Goal: Information Seeking & Learning: Check status

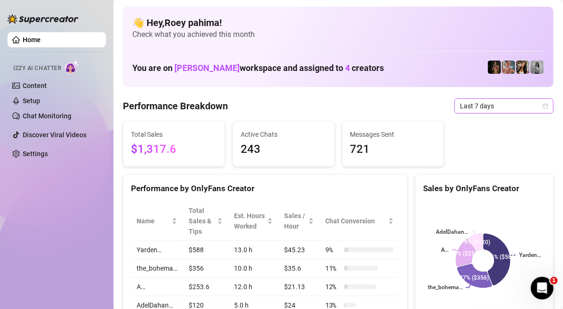
click at [487, 112] on span "Last 7 days" at bounding box center [504, 106] width 88 height 14
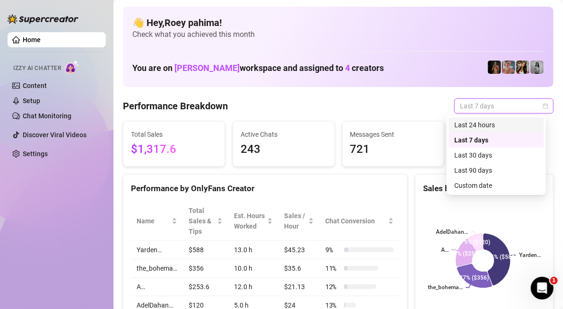
click at [480, 122] on div "Last 24 hours" at bounding box center [496, 125] width 84 height 10
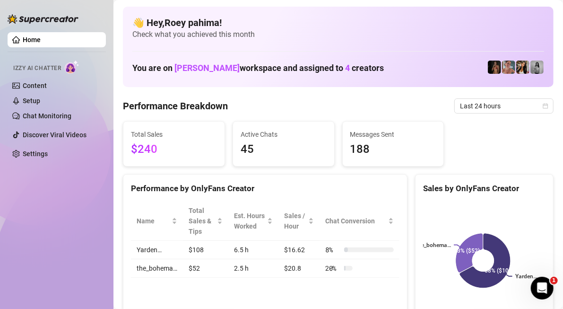
drag, startPoint x: 509, startPoint y: 126, endPoint x: 509, endPoint y: 102, distance: 24.6
click at [509, 126] on div "Total Sales $240 Active Chats 45 Messages Sent 188" at bounding box center [338, 143] width 438 height 45
click at [509, 99] on span "Last 24 hours" at bounding box center [504, 106] width 88 height 14
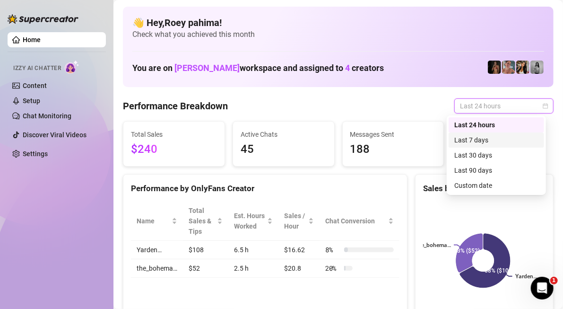
click at [501, 142] on div "Last 7 days" at bounding box center [496, 140] width 84 height 10
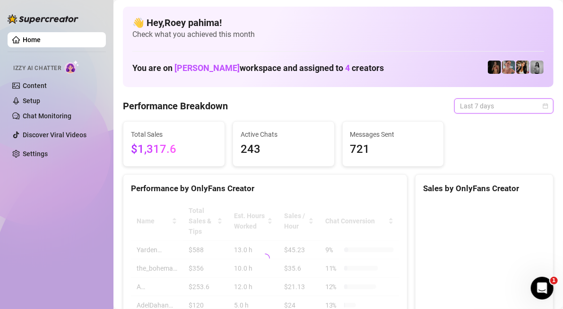
click at [511, 103] on span "Last 7 days" at bounding box center [504, 106] width 88 height 14
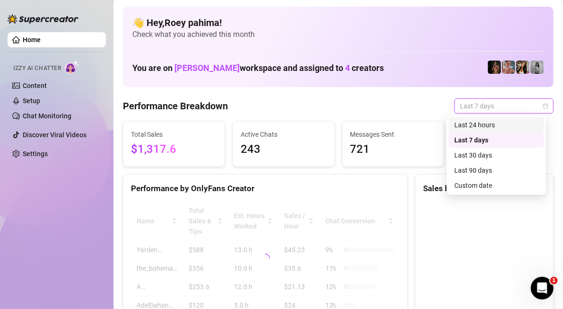
click at [502, 126] on div "Last 24 hours" at bounding box center [496, 125] width 84 height 10
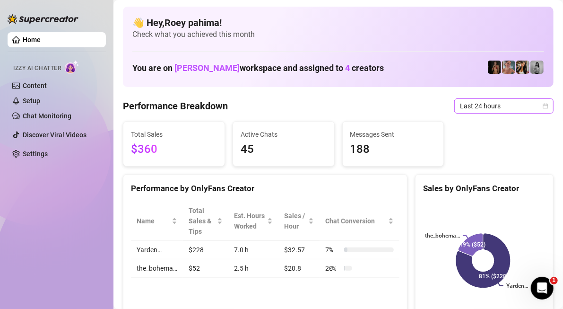
click at [528, 104] on span "Last 24 hours" at bounding box center [504, 106] width 88 height 14
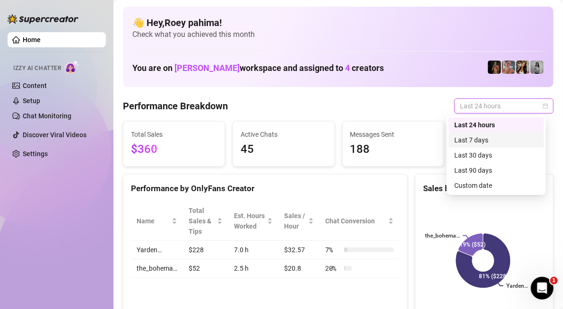
click at [511, 137] on div "Last 7 days" at bounding box center [496, 140] width 84 height 10
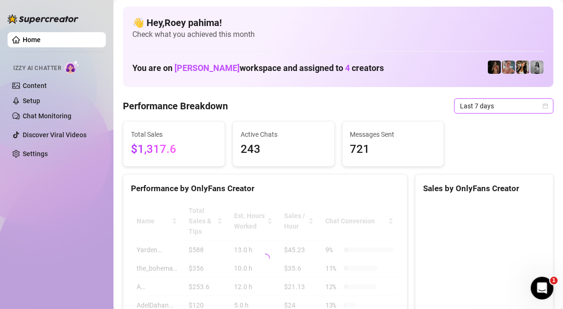
click at [499, 105] on span "Last 7 days" at bounding box center [504, 106] width 88 height 14
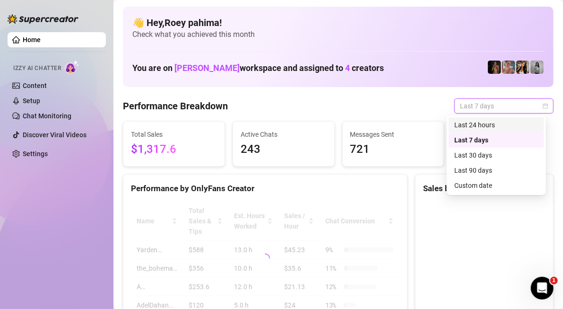
click at [496, 123] on div "Last 24 hours" at bounding box center [496, 125] width 84 height 10
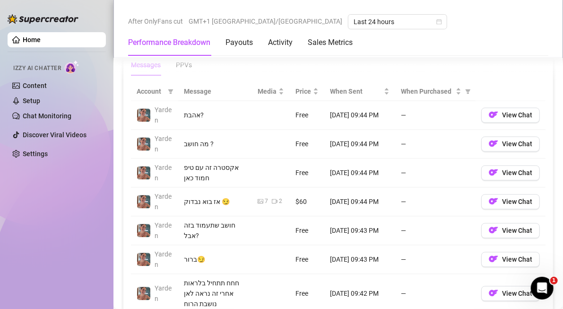
scroll to position [851, 0]
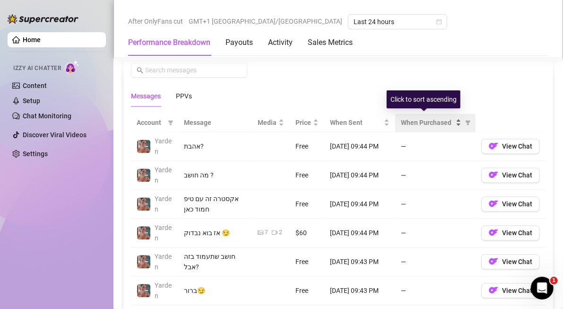
click at [453, 117] on div "When Purchased" at bounding box center [431, 122] width 61 height 10
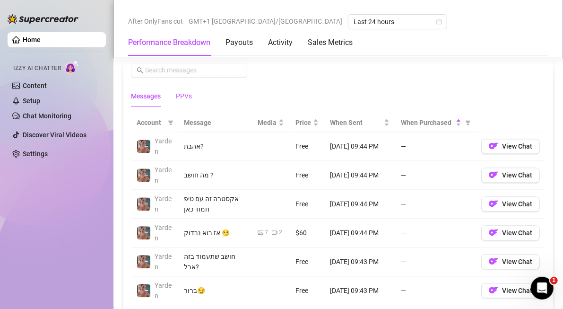
drag, startPoint x: 181, startPoint y: 89, endPoint x: 253, endPoint y: 129, distance: 82.7
click at [181, 91] on div "PPVs" at bounding box center [184, 96] width 16 height 10
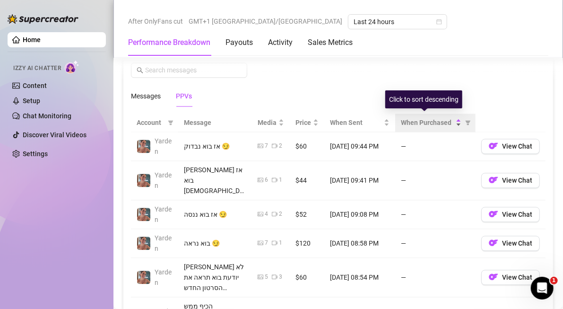
click at [452, 117] on div "When Purchased" at bounding box center [431, 122] width 61 height 10
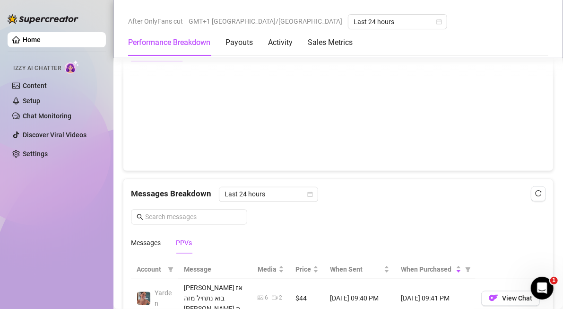
scroll to position [662, 0]
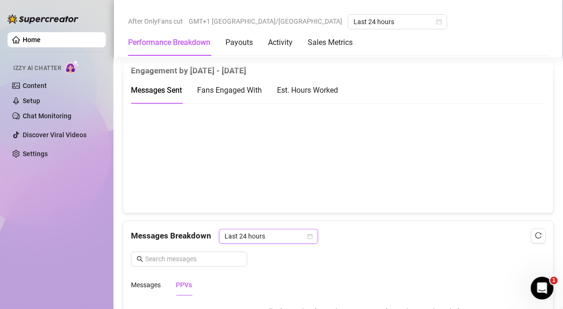
click at [289, 229] on span "Last 24 hours" at bounding box center [269, 236] width 88 height 14
click at [283, 235] on span "Last 24 hours" at bounding box center [269, 236] width 88 height 14
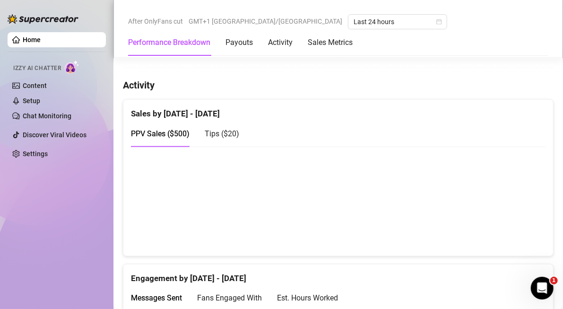
scroll to position [425, 0]
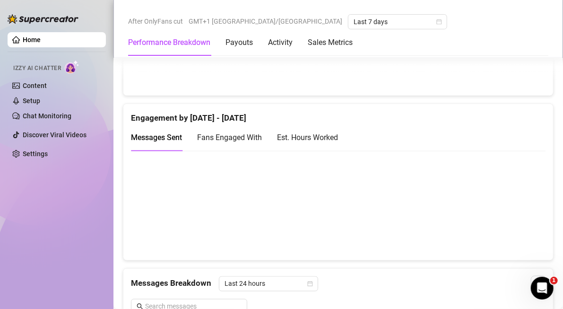
scroll to position [804, 0]
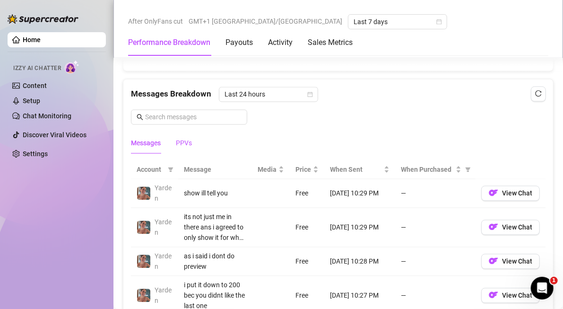
click at [191, 140] on div "PPVs" at bounding box center [184, 143] width 16 height 10
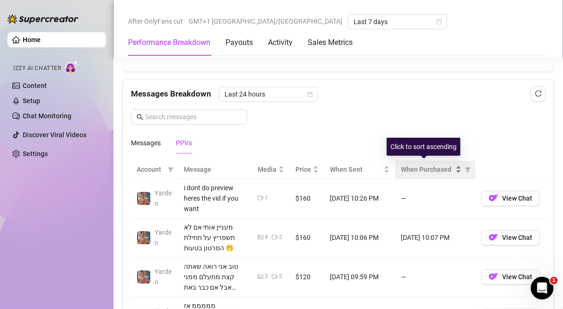
click at [396, 165] on div "When Purchased" at bounding box center [431, 170] width 61 height 10
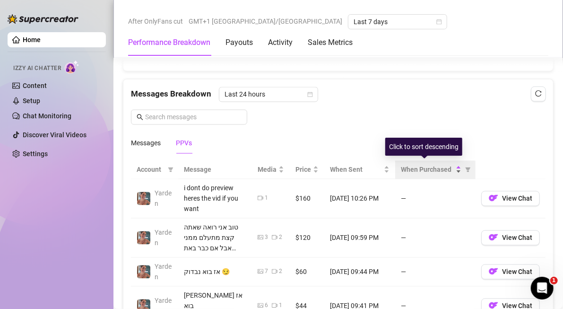
click at [396, 165] on div "When Purchased" at bounding box center [431, 170] width 61 height 10
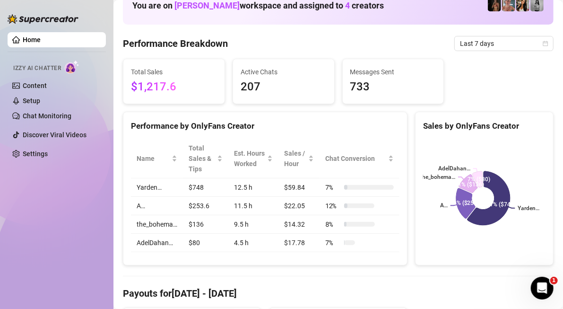
scroll to position [0, 0]
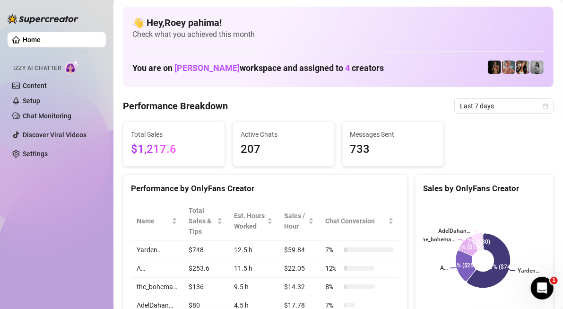
click at [396, 109] on span "Last 7 days" at bounding box center [504, 106] width 88 height 14
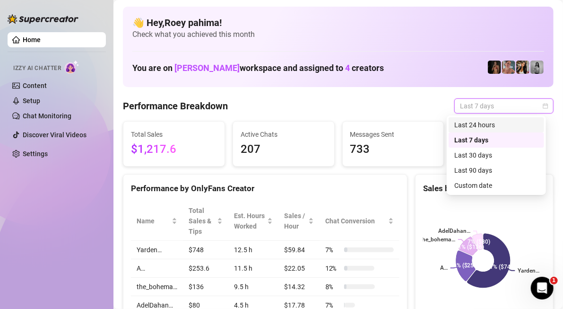
click at [396, 129] on div "Last 24 hours" at bounding box center [496, 125] width 84 height 10
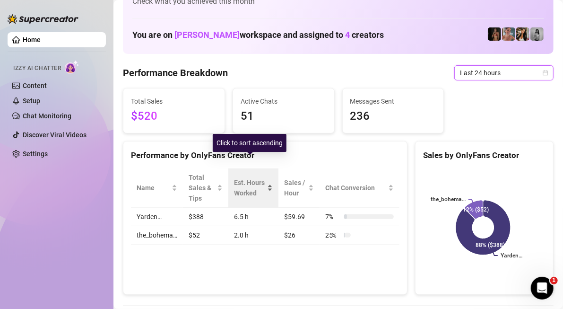
scroll to position [47, 0]
